Goal: Find specific page/section: Find specific page/section

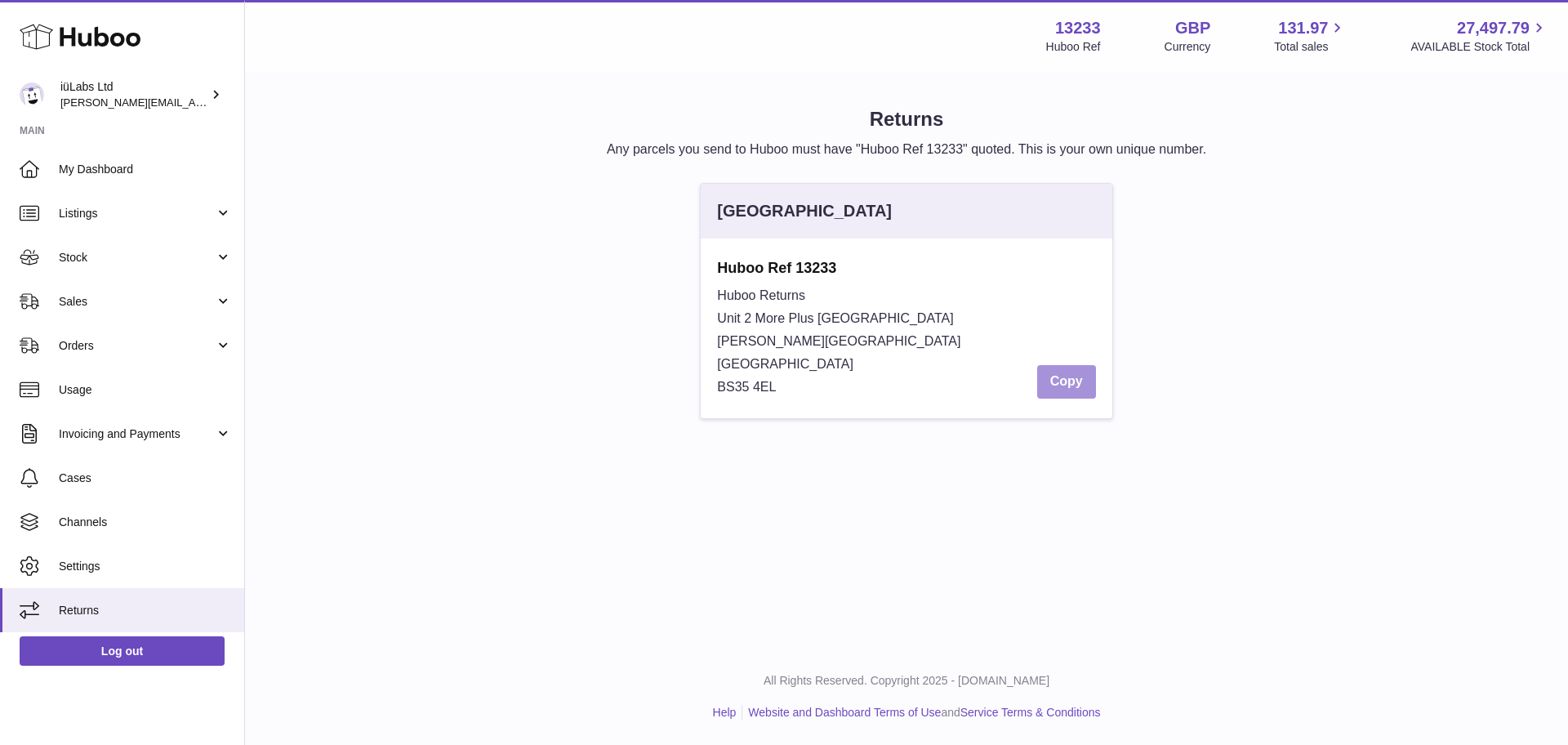
click at [1052, 367] on button "Copy" at bounding box center [1067, 382] width 59 height 34
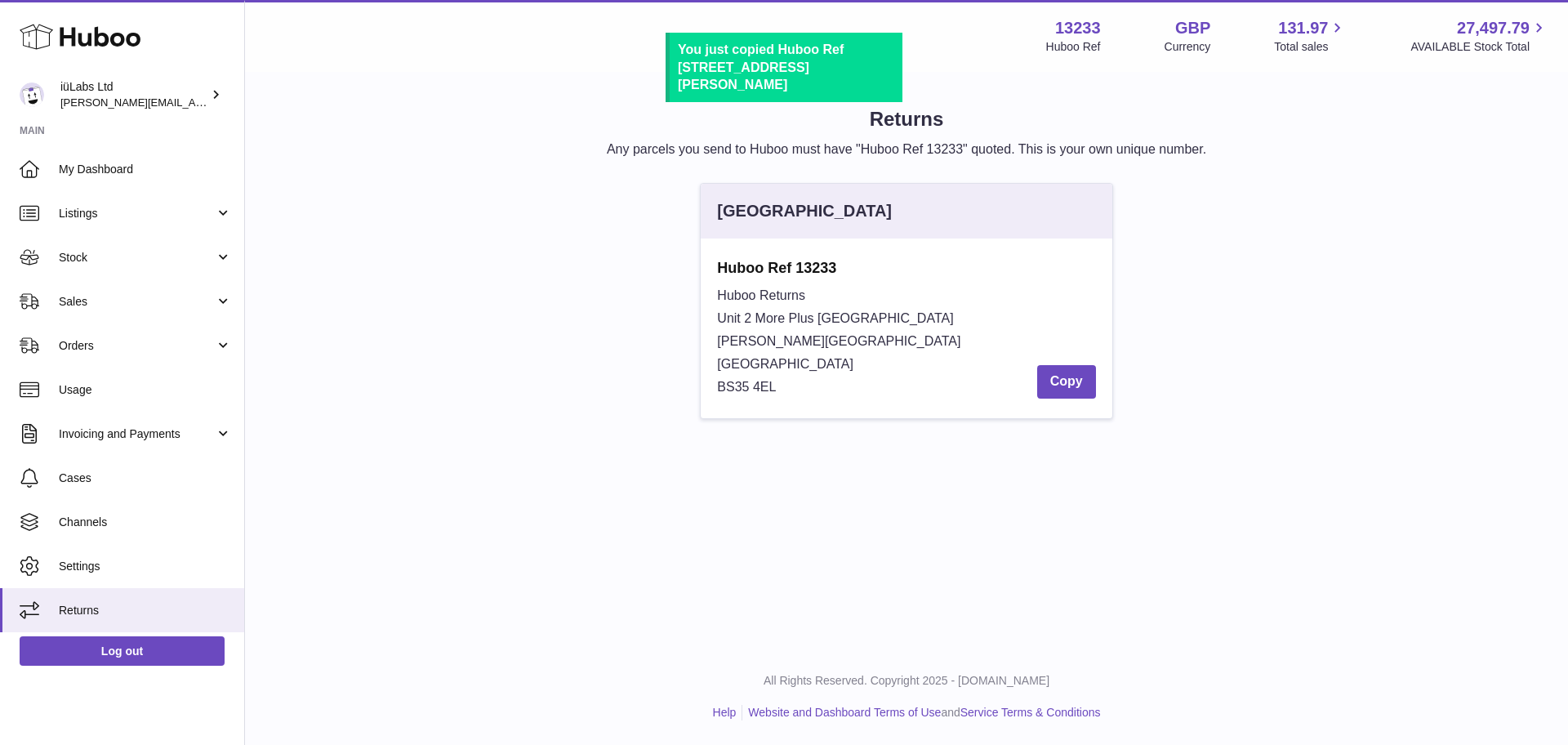
click at [547, 150] on p "Any parcels you send to Huboo must have "Huboo Ref 13233" quoted. This is your …" at bounding box center [906, 150] width 1271 height 18
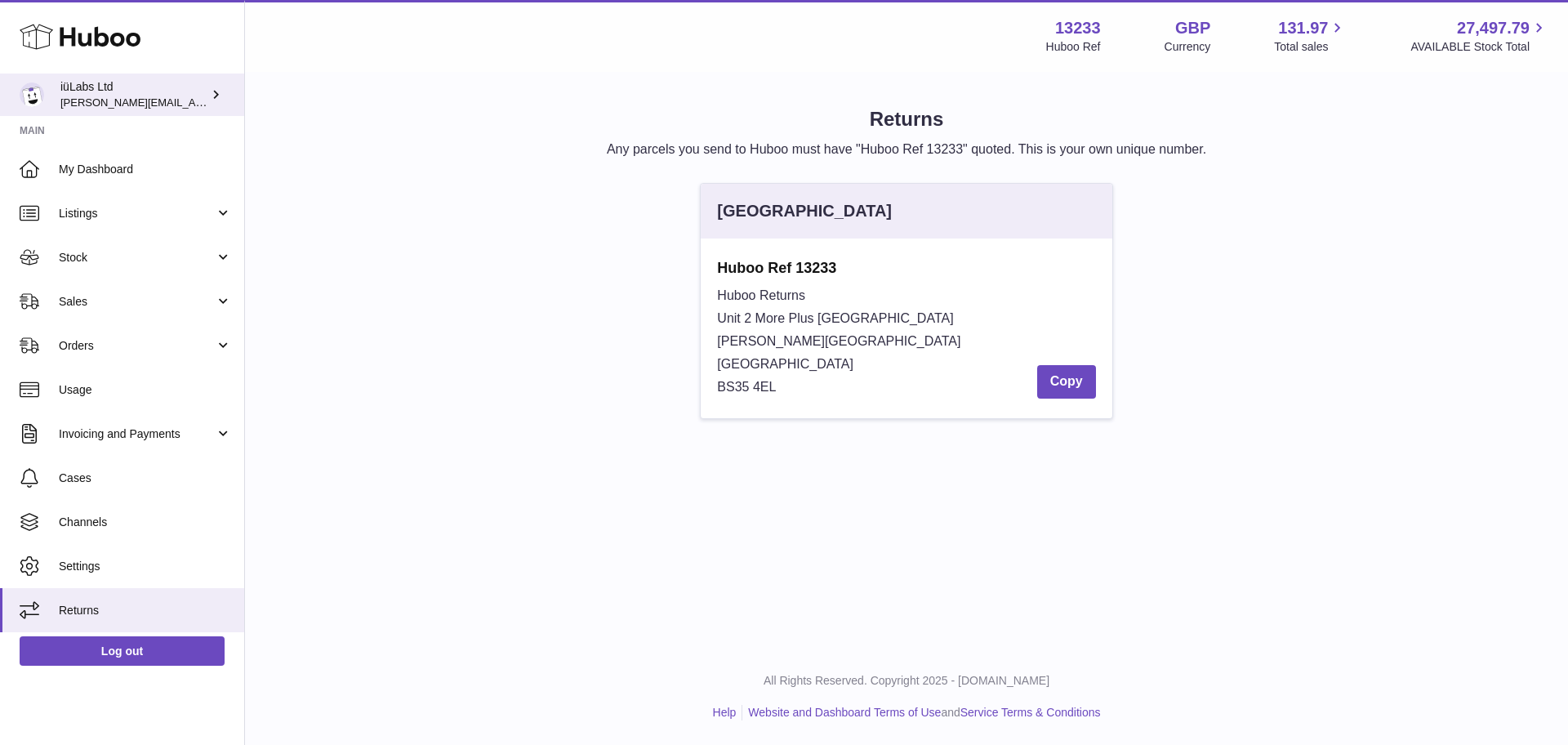
click at [163, 97] on span "[PERSON_NAME][EMAIL_ADDRESS][DOMAIN_NAME]" at bounding box center [194, 101] width 267 height 13
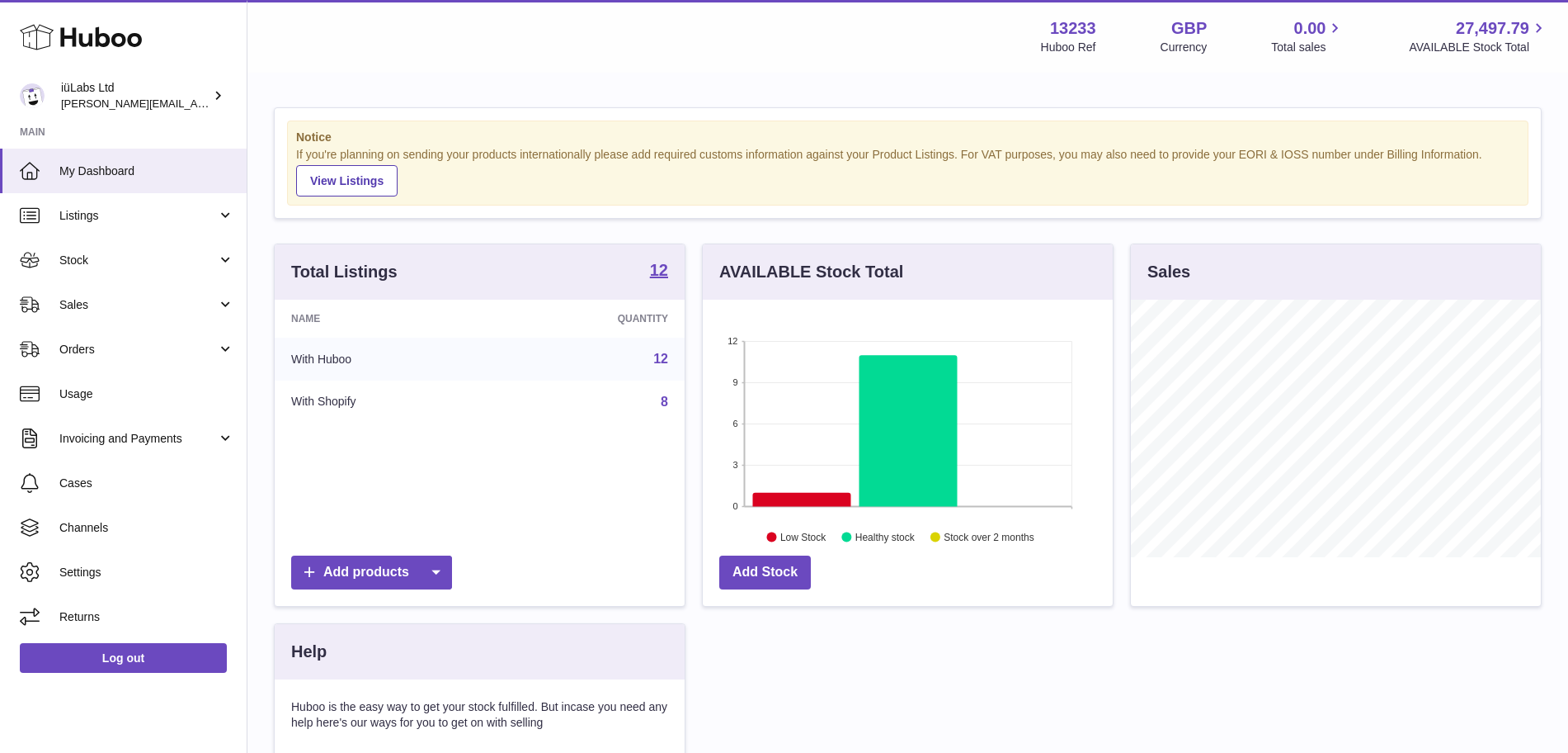
scroll to position [257, 410]
